Goal: Task Accomplishment & Management: Use online tool/utility

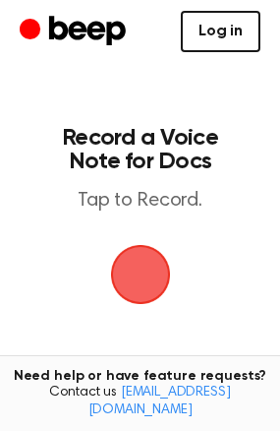
click at [215, 40] on link "Log in" at bounding box center [221, 31] width 80 height 41
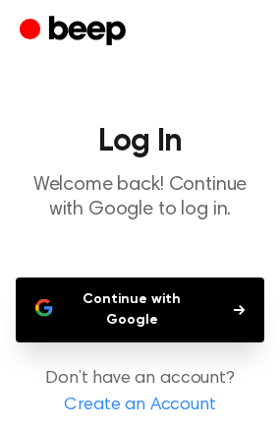
click at [163, 323] on button "Continue with Google" at bounding box center [140, 310] width 249 height 65
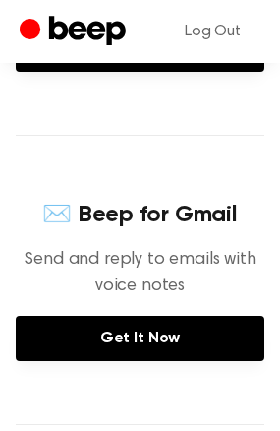
scroll to position [295, 0]
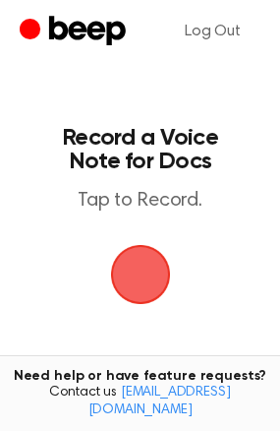
click at [129, 278] on span "button" at bounding box center [141, 274] width 110 height 110
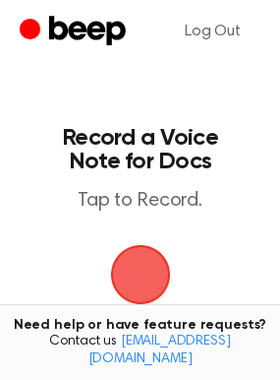
click at [144, 268] on span "button" at bounding box center [141, 274] width 110 height 110
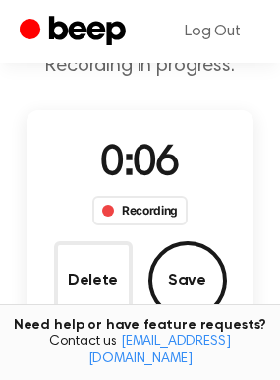
scroll to position [197, 0]
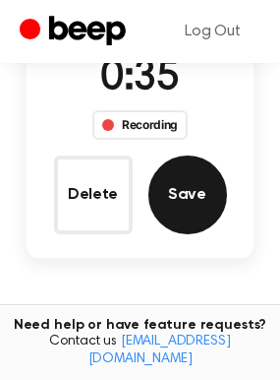
click at [184, 207] on button "Save" at bounding box center [188, 195] width 79 height 79
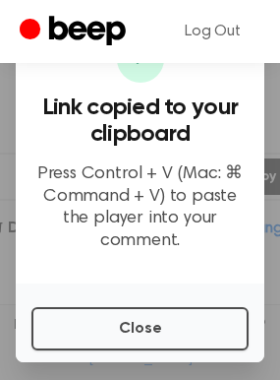
scroll to position [300, 0]
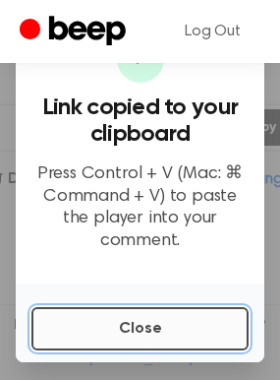
click at [132, 333] on button "Close" at bounding box center [140, 328] width 218 height 43
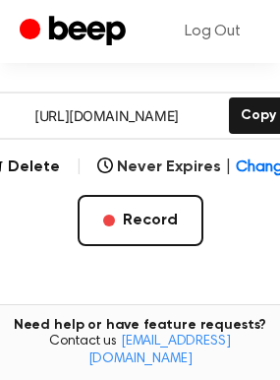
scroll to position [309, 0]
